Goal: Navigation & Orientation: Find specific page/section

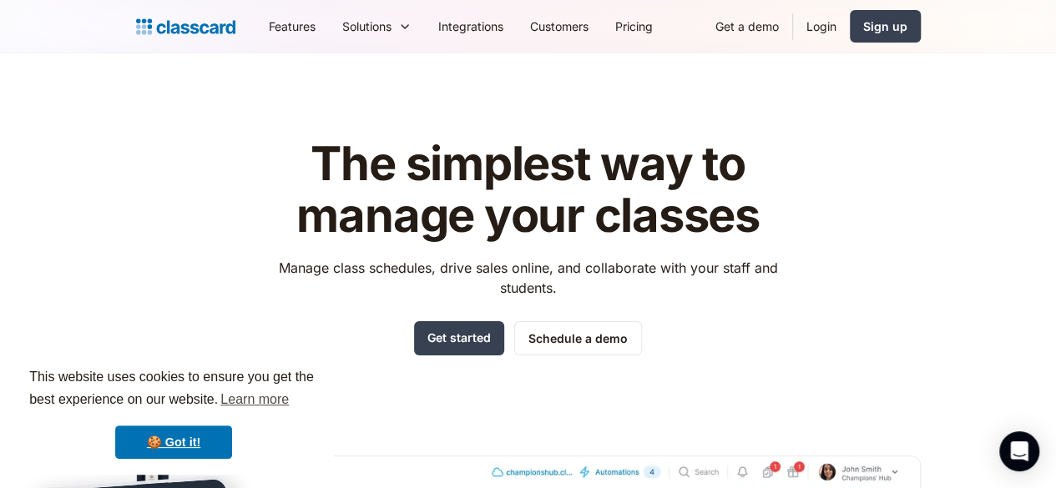
click at [359, 186] on h1 "The simplest way to manage your classes" at bounding box center [528, 190] width 530 height 103
click at [849, 23] on link "Login" at bounding box center [821, 27] width 57 height 38
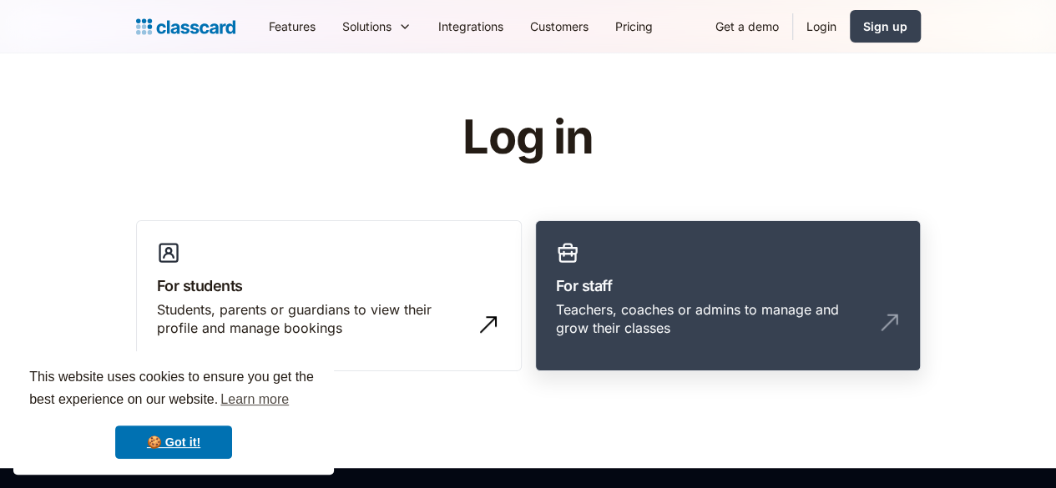
click at [651, 293] on h3 "For staff" at bounding box center [728, 286] width 344 height 23
